Goal: Information Seeking & Learning: Learn about a topic

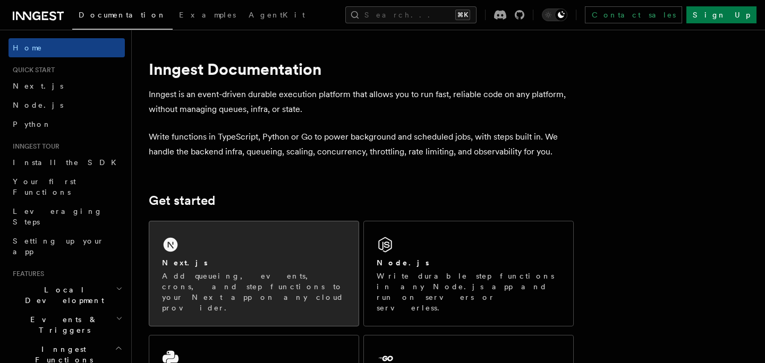
click at [208, 271] on p "Add queueing, events, crons, and step functions to your Next app on any cloud p…" at bounding box center [254, 292] width 184 height 42
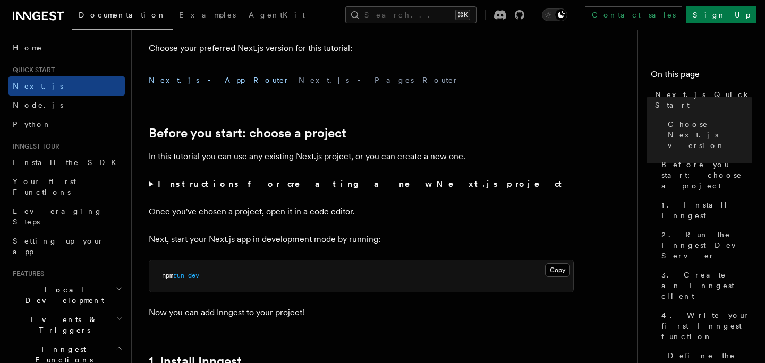
scroll to position [280, 0]
click at [158, 187] on strong "Instructions for creating a new Next.js project" at bounding box center [362, 183] width 408 height 10
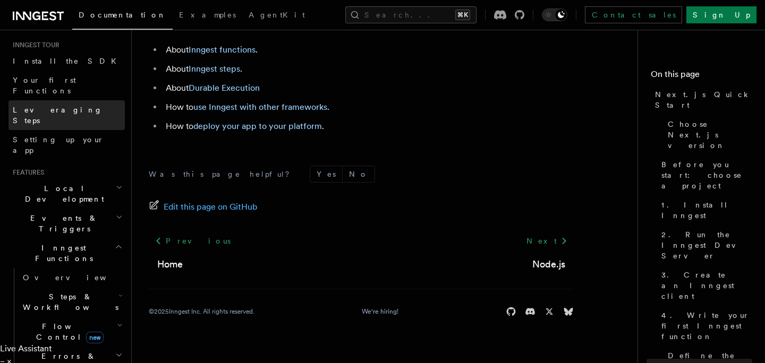
scroll to position [103, 0]
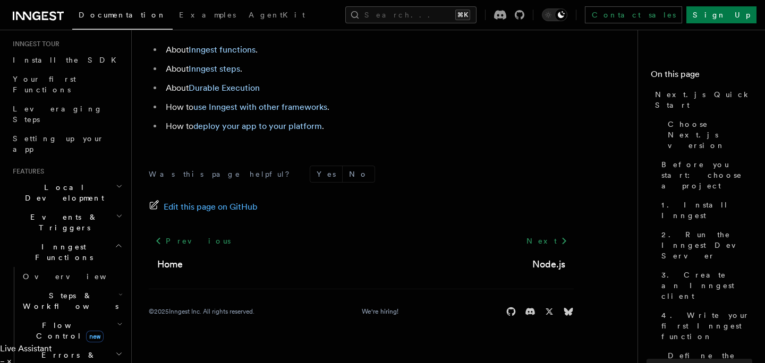
click at [112, 208] on h2 "Events & Triggers" at bounding box center [66, 223] width 116 height 30
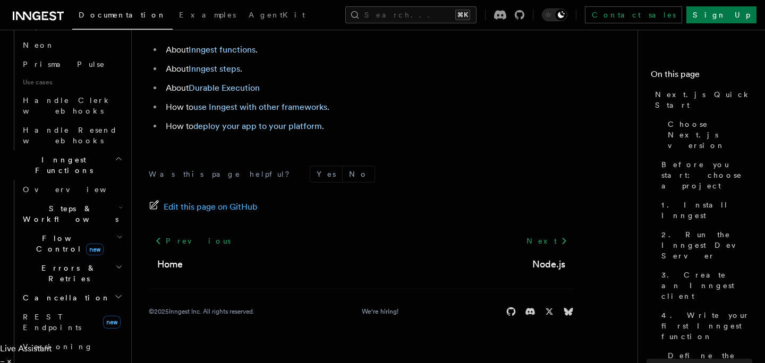
scroll to position [721, 0]
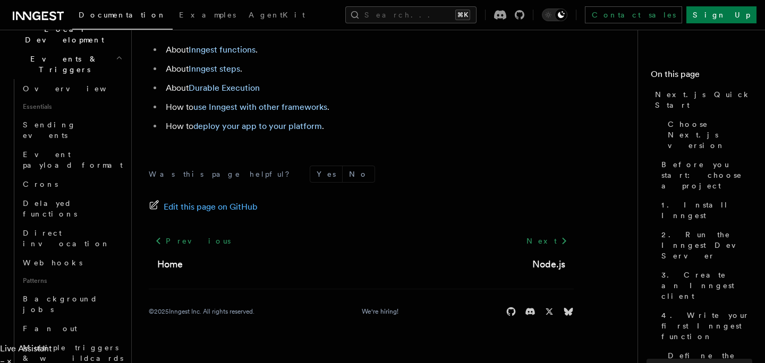
scroll to position [258, 0]
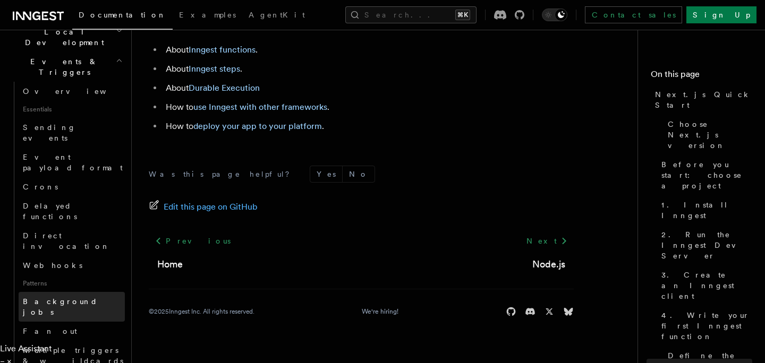
click at [101, 292] on link "Background jobs" at bounding box center [72, 307] width 106 height 30
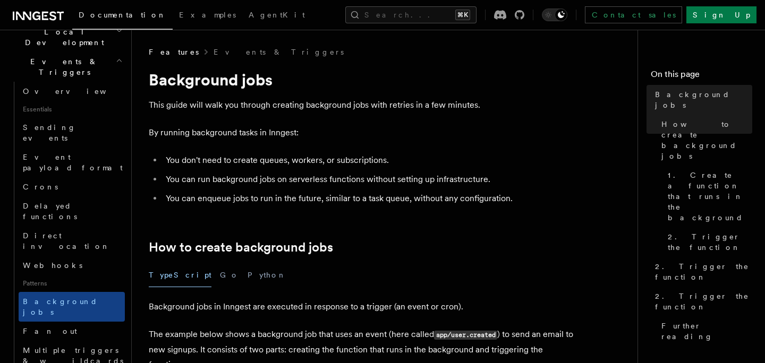
click at [173, 200] on li "You can enqueue jobs to run in the future, similar to a task queue, without any…" at bounding box center [368, 198] width 411 height 15
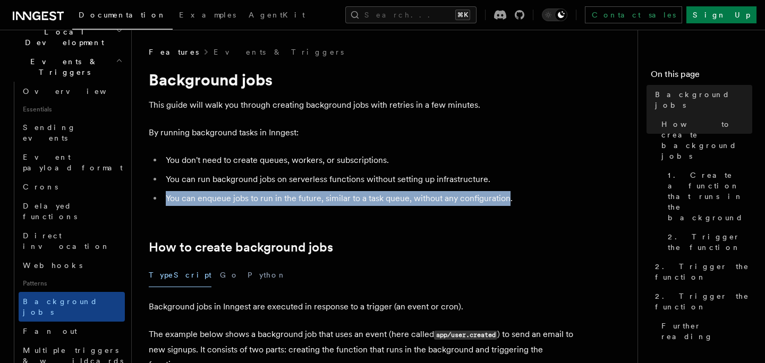
drag, startPoint x: 173, startPoint y: 200, endPoint x: 473, endPoint y: 196, distance: 300.1
click at [473, 198] on li "You can enqueue jobs to run in the future, similar to a task queue, without any…" at bounding box center [368, 198] width 411 height 15
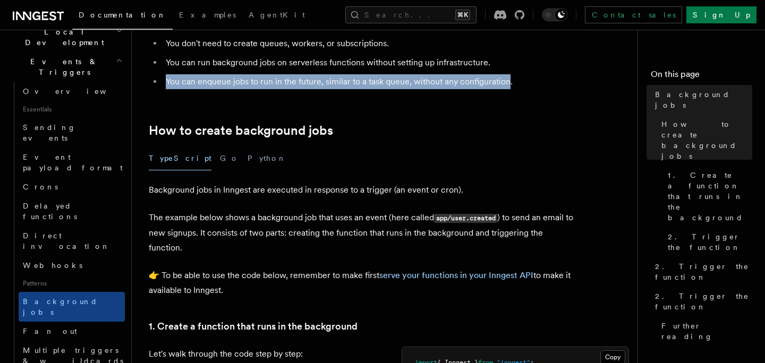
scroll to position [119, 0]
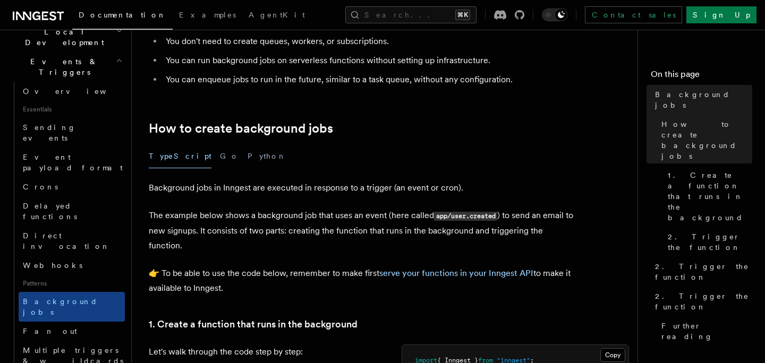
click at [459, 193] on p "Background jobs in Inngest are executed in response to a trigger (an event or c…" at bounding box center [361, 188] width 425 height 15
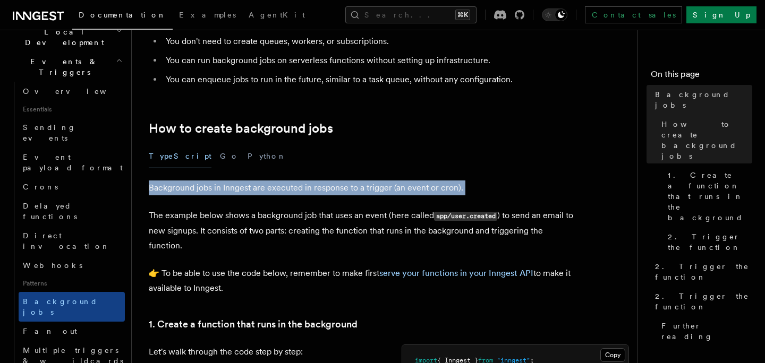
click at [459, 193] on p "Background jobs in Inngest are executed in response to a trigger (an event or c…" at bounding box center [361, 188] width 425 height 15
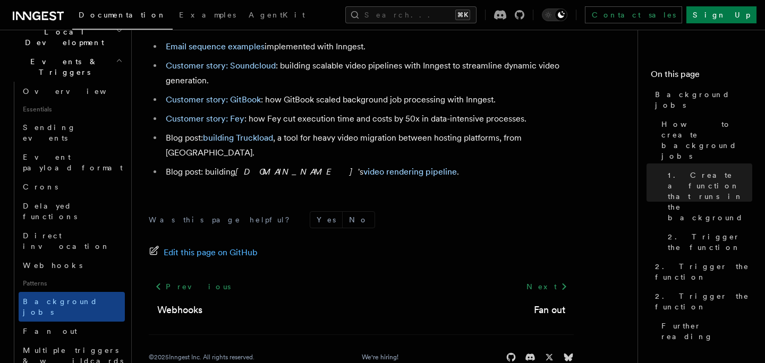
scroll to position [1068, 0]
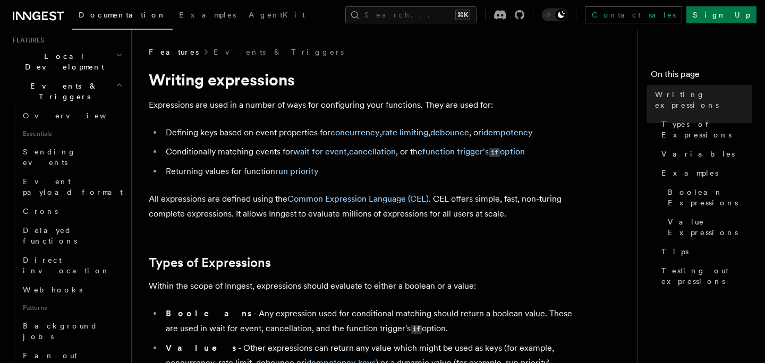
scroll to position [216, 0]
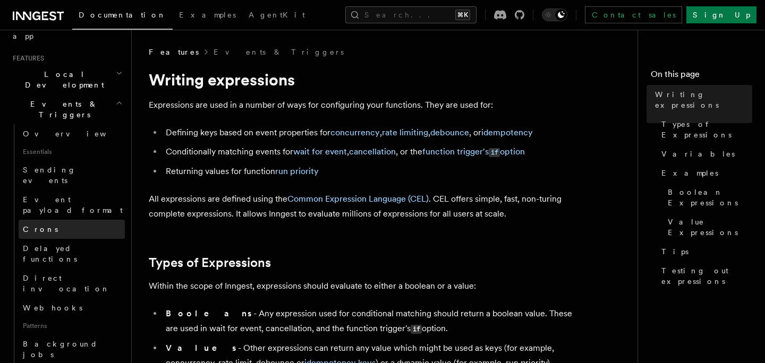
click at [54, 220] on link "Crons" at bounding box center [72, 229] width 106 height 19
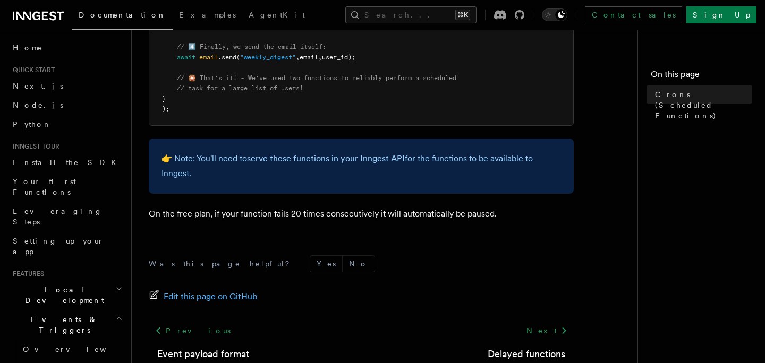
scroll to position [802, 0]
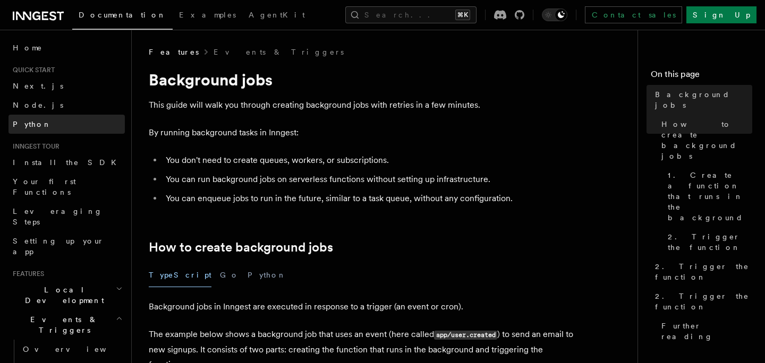
click at [59, 131] on link "Python" at bounding box center [66, 124] width 116 height 19
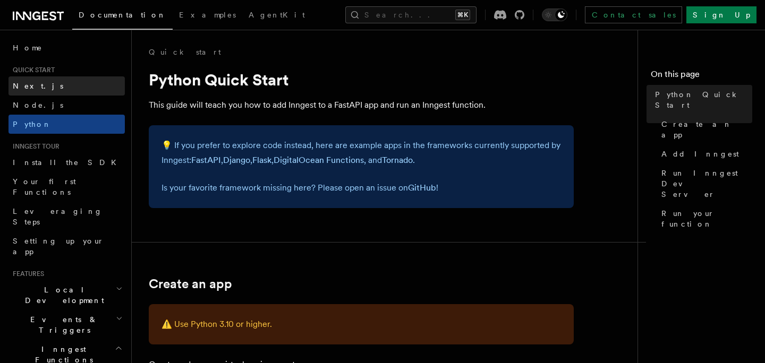
click at [54, 86] on link "Next.js" at bounding box center [66, 85] width 116 height 19
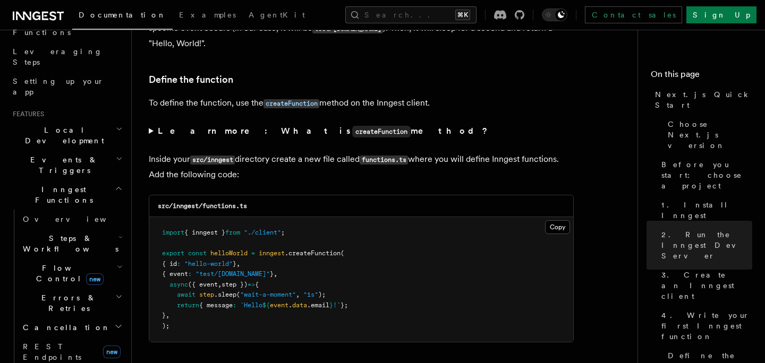
scroll to position [160, 0]
click at [92, 150] on h2 "Events & Triggers" at bounding box center [66, 165] width 116 height 30
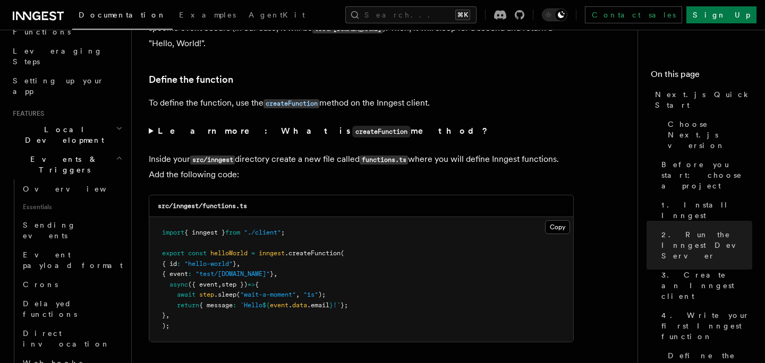
scroll to position [190, 0]
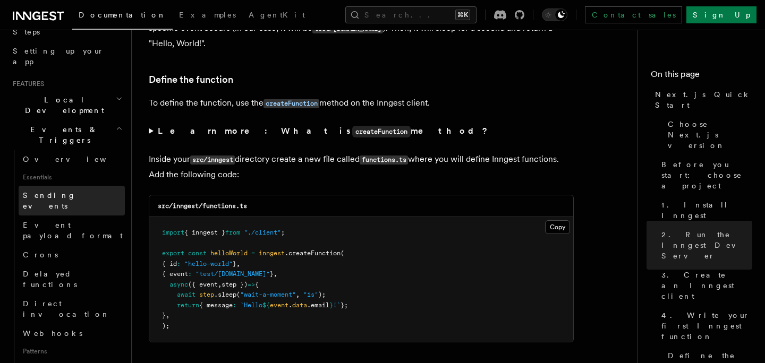
click at [78, 186] on link "Sending events" at bounding box center [72, 201] width 106 height 30
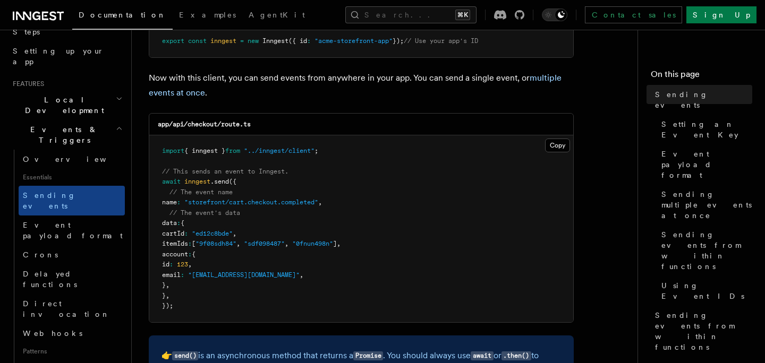
scroll to position [240, 0]
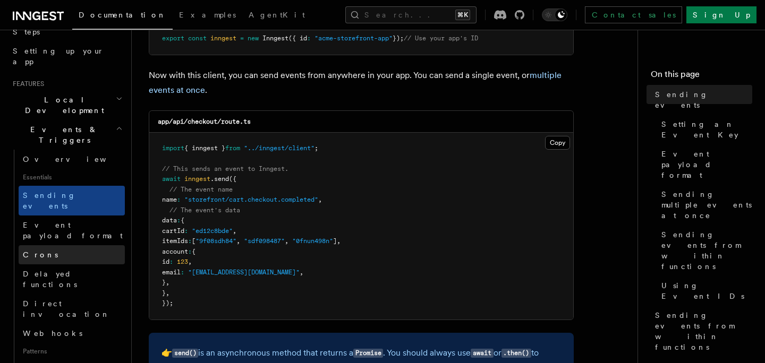
click at [105, 245] on link "Crons" at bounding box center [72, 254] width 106 height 19
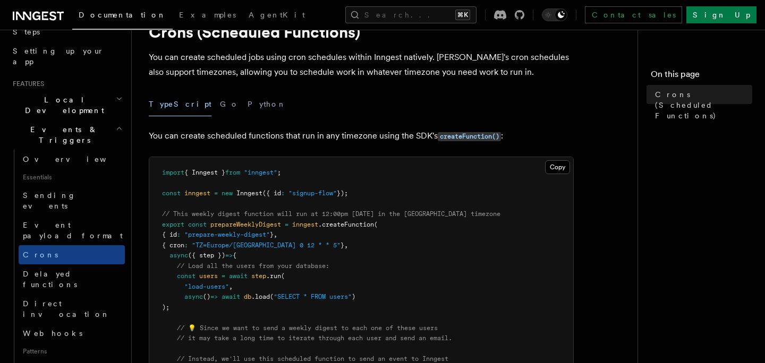
scroll to position [51, 0]
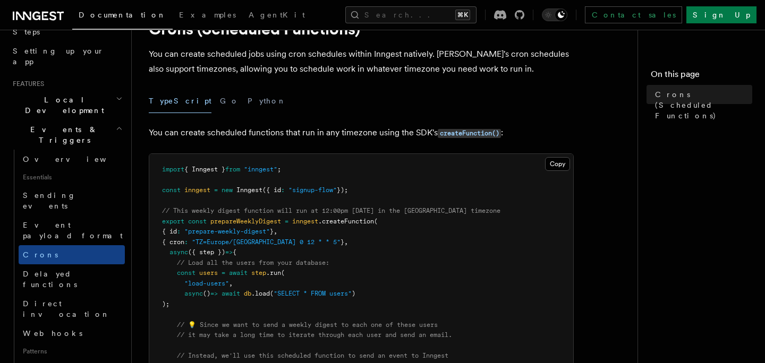
click at [185, 209] on span "// This weekly digest function will run at 12:00pm [DATE] in the [GEOGRAPHIC_DA…" at bounding box center [331, 210] width 338 height 7
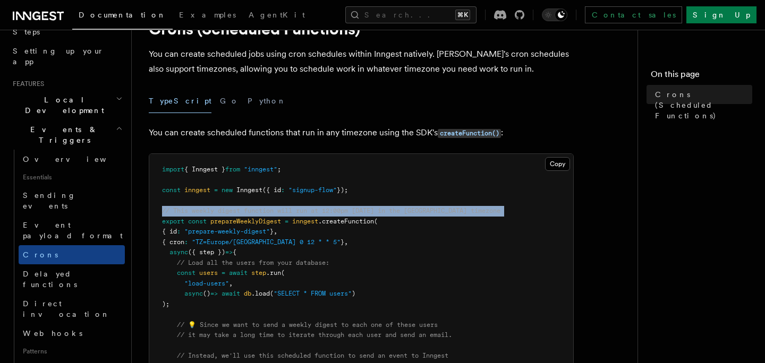
click at [185, 209] on span "// This weekly digest function will run at 12:00pm [DATE] in the [GEOGRAPHIC_DA…" at bounding box center [331, 210] width 338 height 7
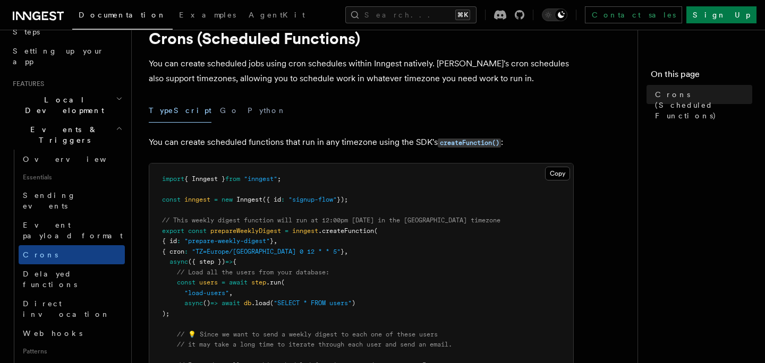
scroll to position [0, 0]
